Goal: Transaction & Acquisition: Purchase product/service

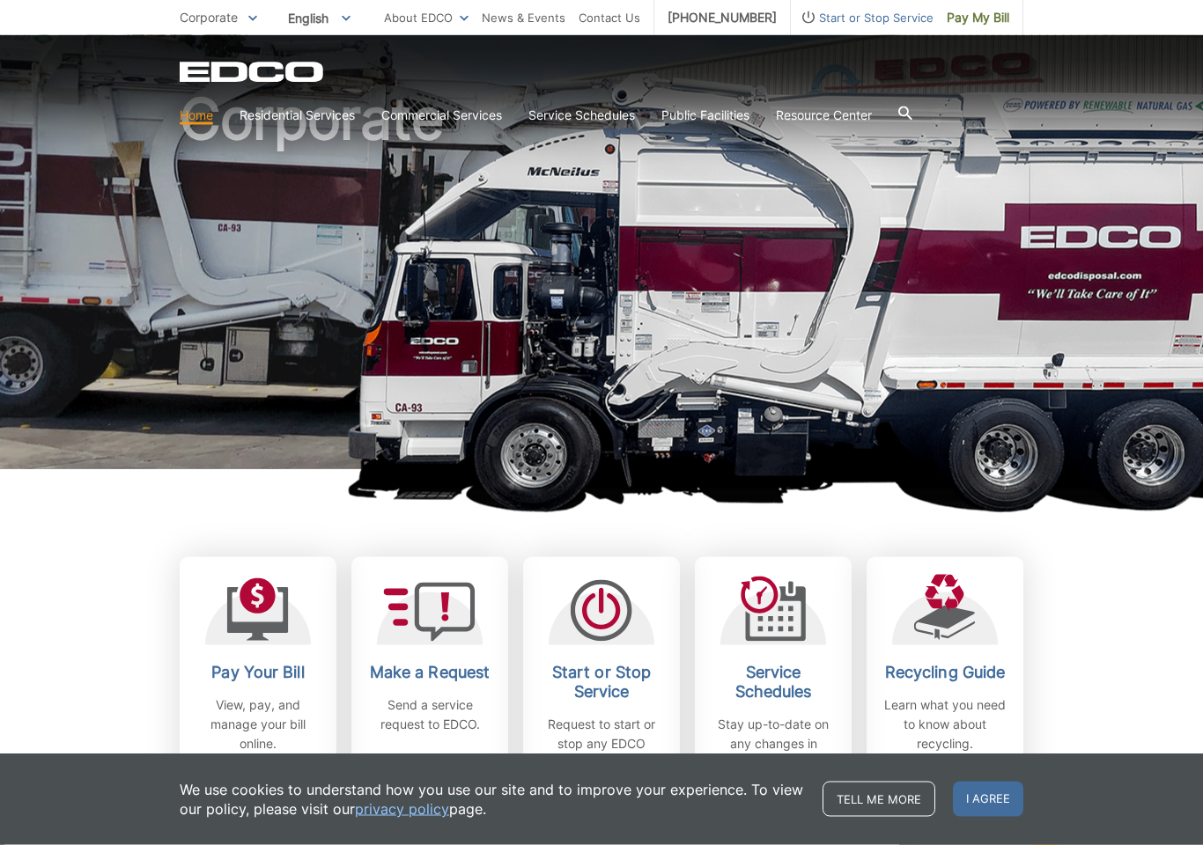
scroll to position [100, 0]
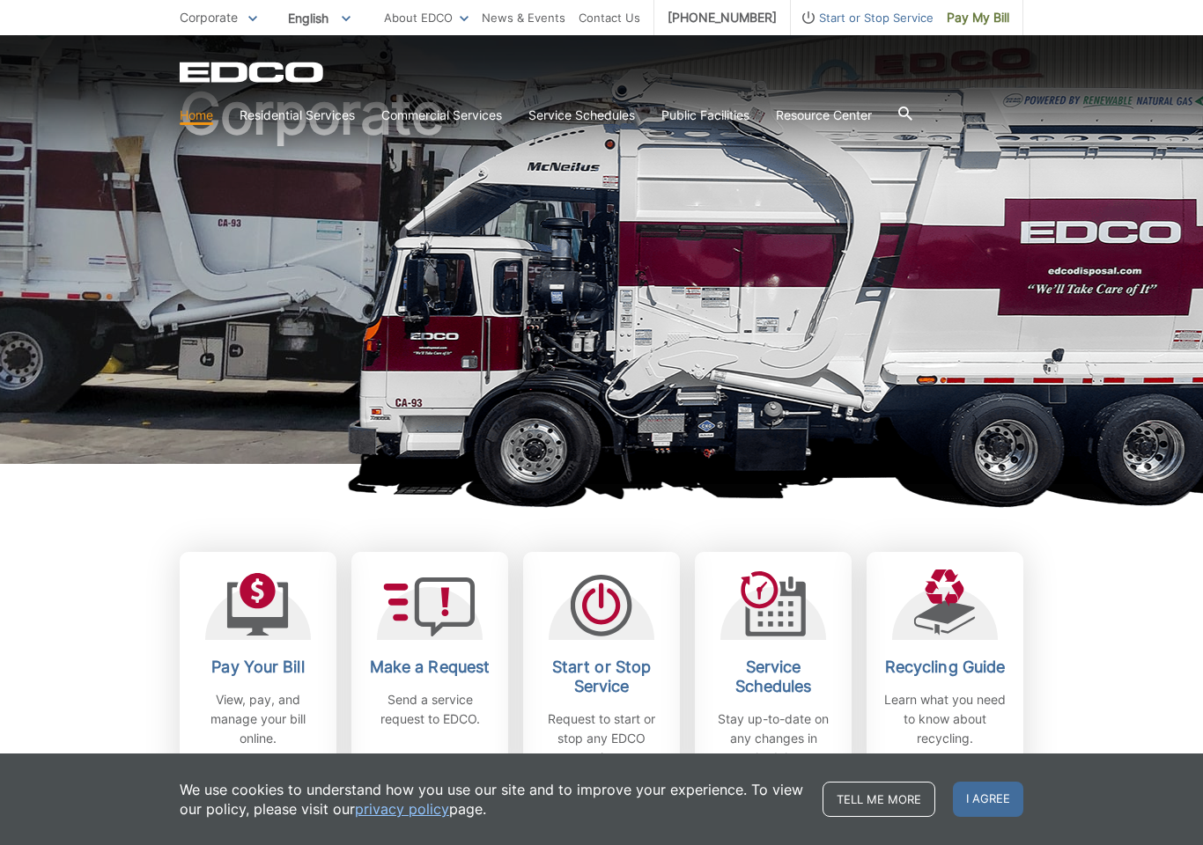
click at [274, 633] on icon at bounding box center [258, 604] width 62 height 63
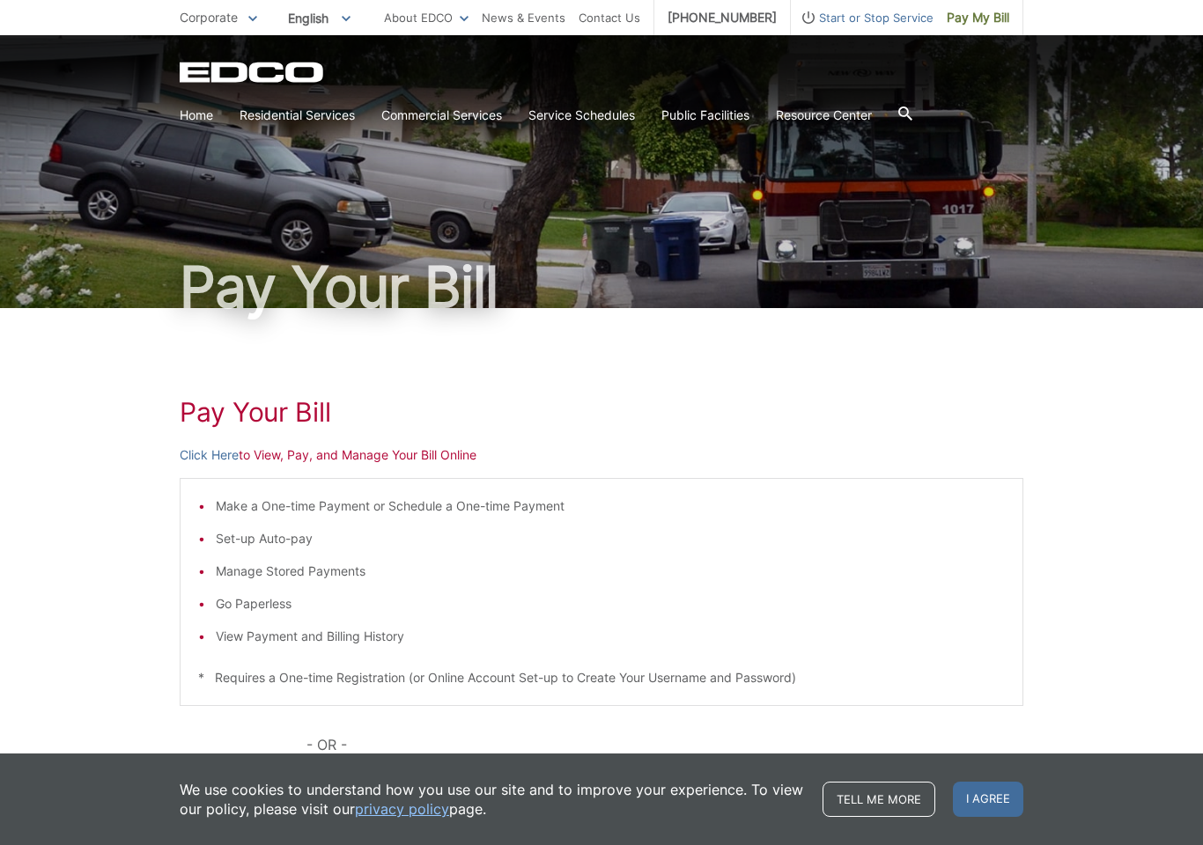
click at [222, 455] on link "Click Here" at bounding box center [209, 455] width 59 height 19
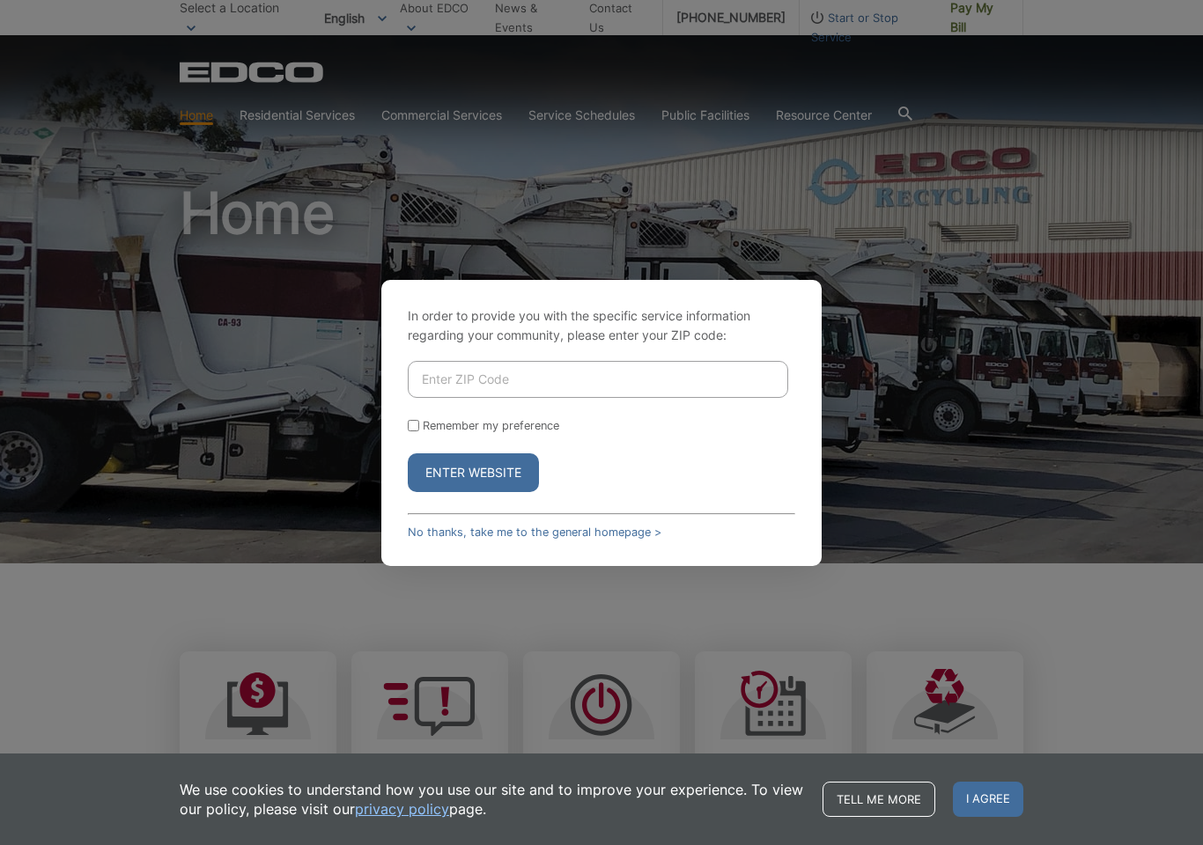
click at [515, 365] on input "Enter ZIP Code" at bounding box center [598, 379] width 380 height 37
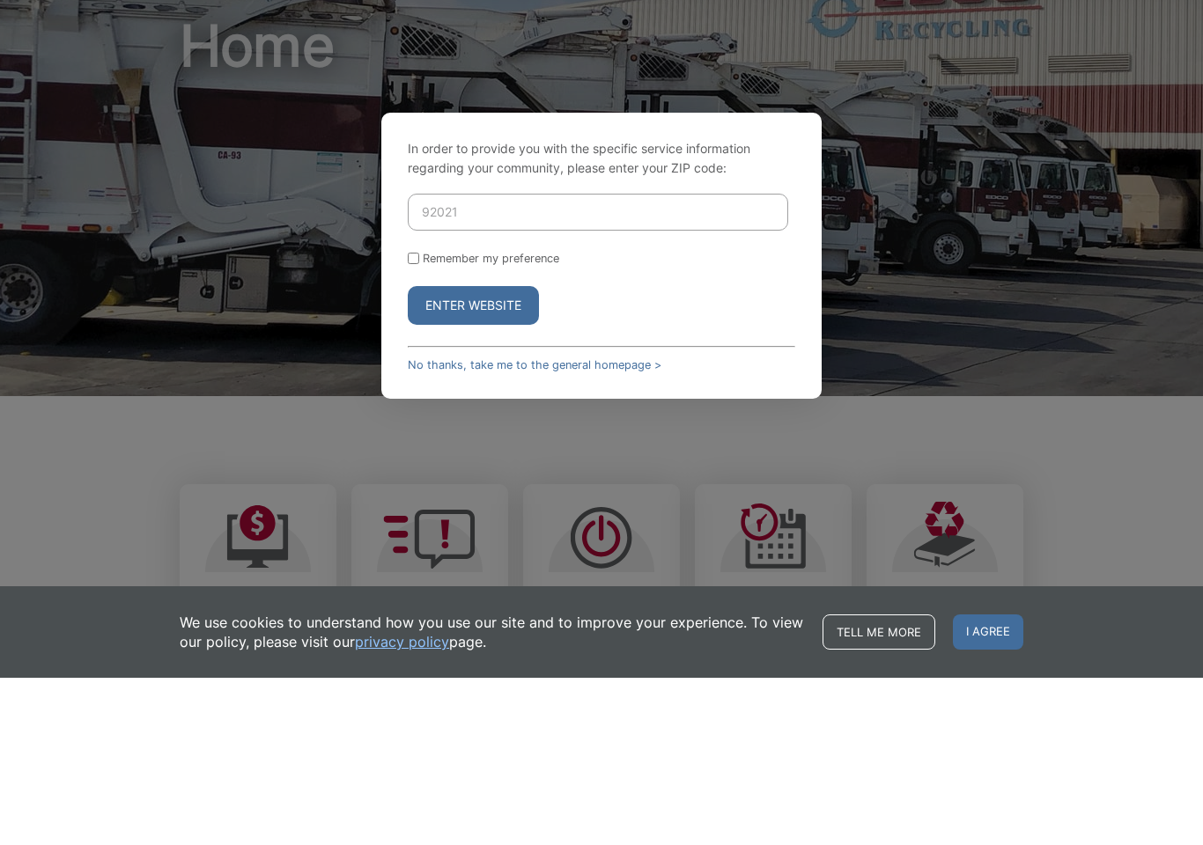
type input "92021"
click at [418, 420] on input "Remember my preference" at bounding box center [413, 425] width 11 height 11
checkbox input "true"
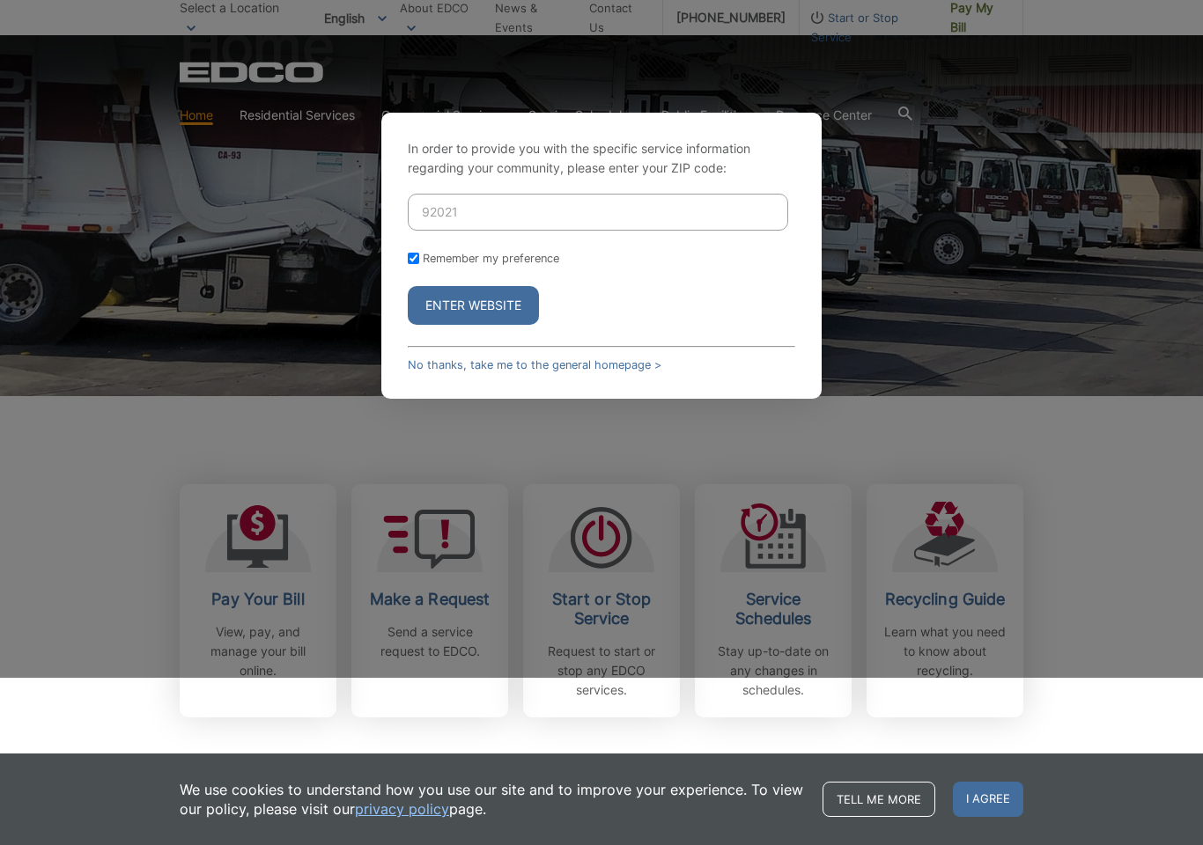
click at [513, 301] on button "Enter Website" at bounding box center [473, 305] width 131 height 39
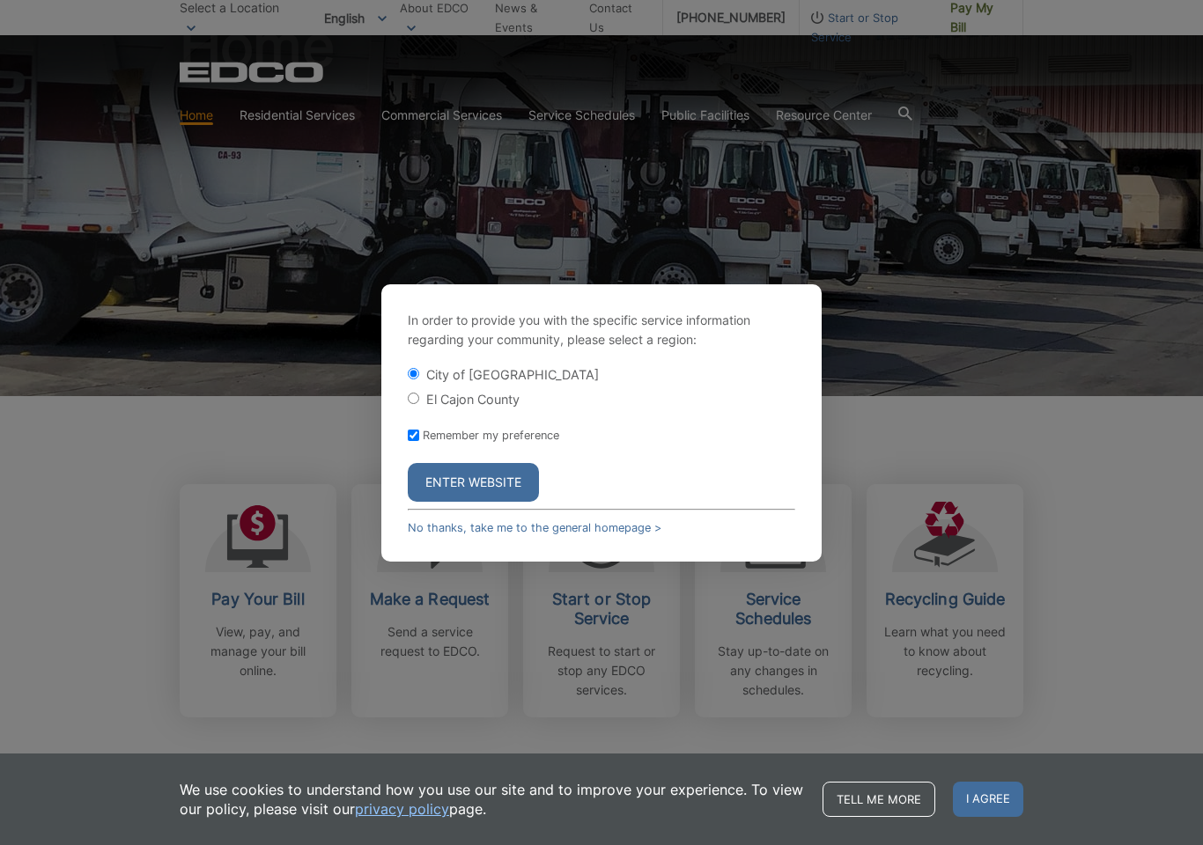
click at [431, 398] on label "El Cajon County" at bounding box center [472, 399] width 93 height 15
click at [419, 398] on input "El Cajon County" at bounding box center [413, 398] width 11 height 11
radio input "true"
click at [502, 468] on button "Enter Website" at bounding box center [473, 482] width 131 height 39
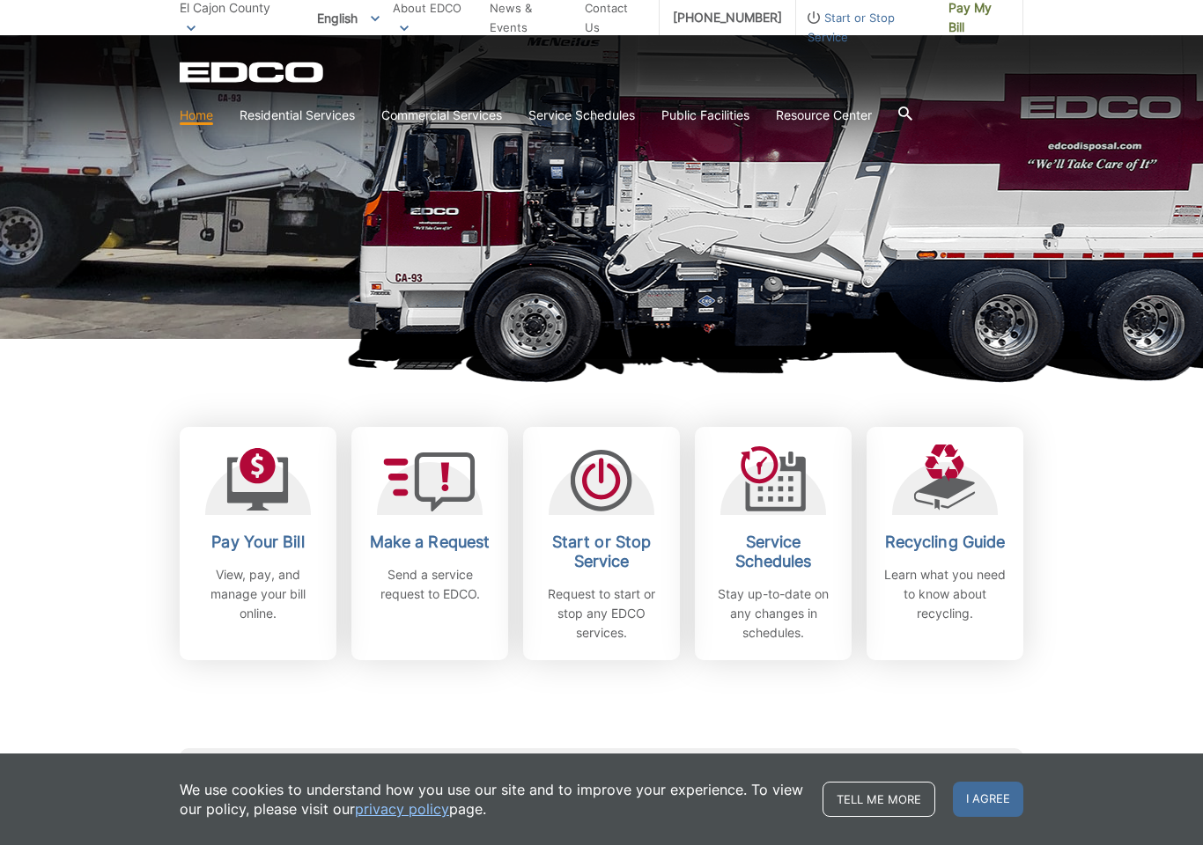
scroll to position [232, 0]
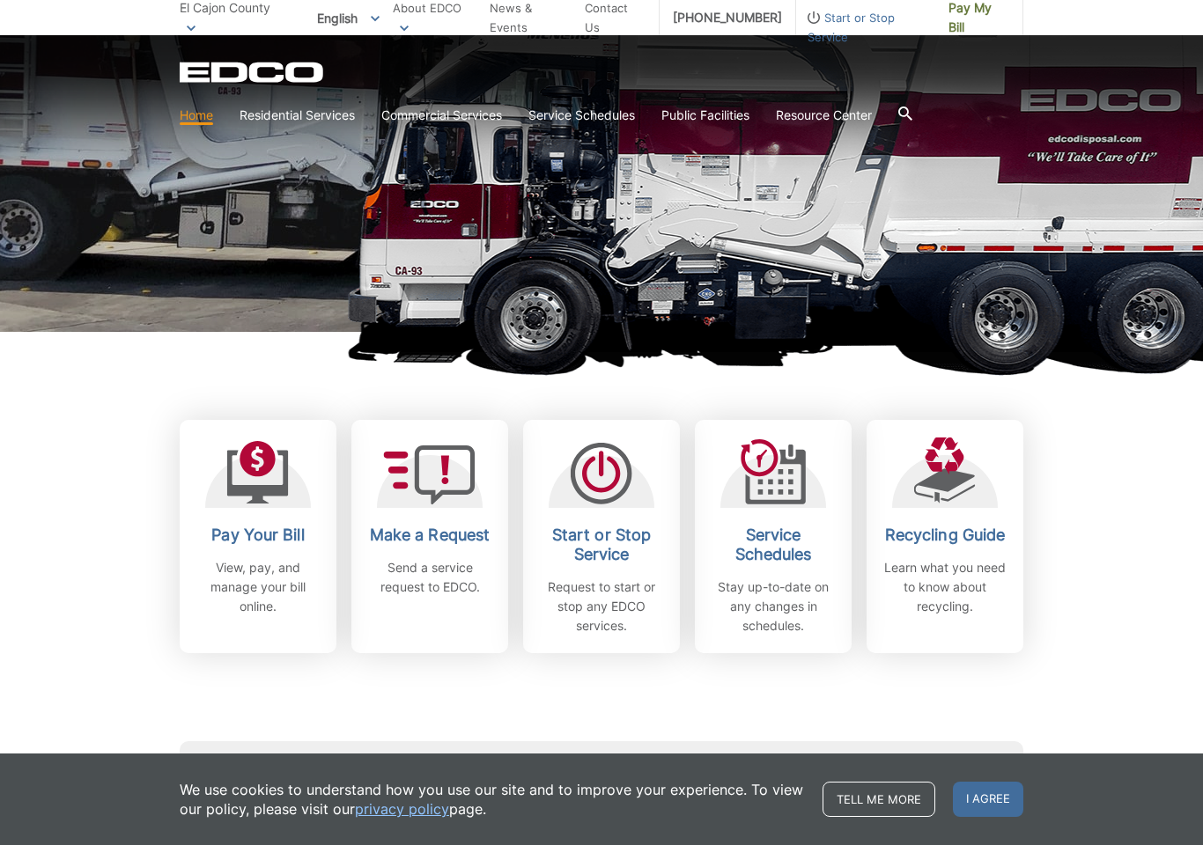
click at [268, 557] on div "Pay Your Bill View, pay, and manage your bill online." at bounding box center [258, 571] width 130 height 91
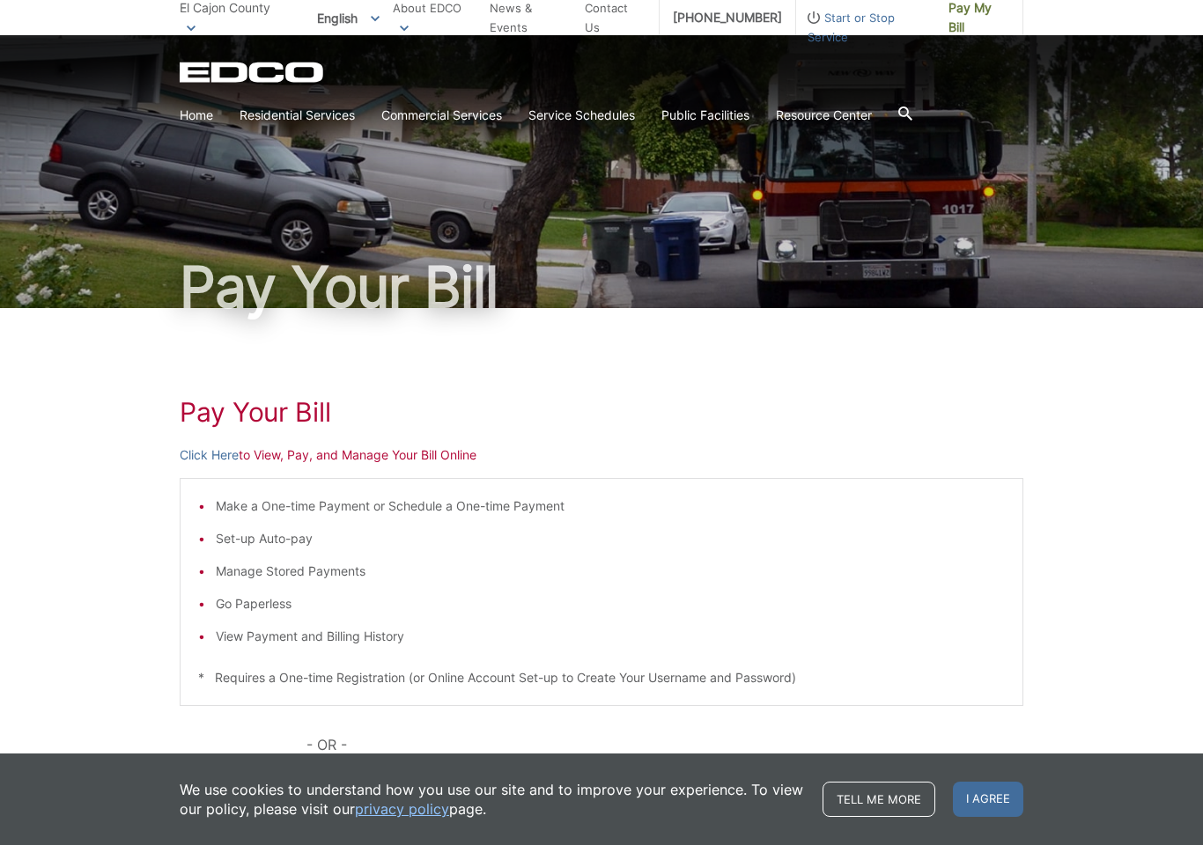
click at [217, 456] on link "Click Here" at bounding box center [209, 455] width 59 height 19
